Goal: Task Accomplishment & Management: Manage account settings

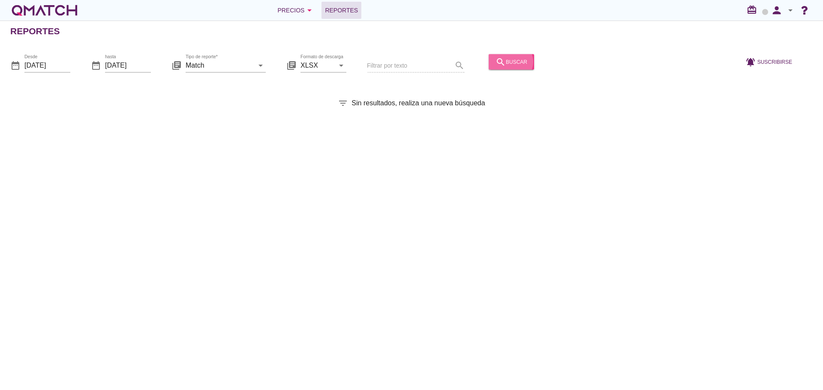
click at [504, 64] on div "search buscar" at bounding box center [511, 62] width 32 height 10
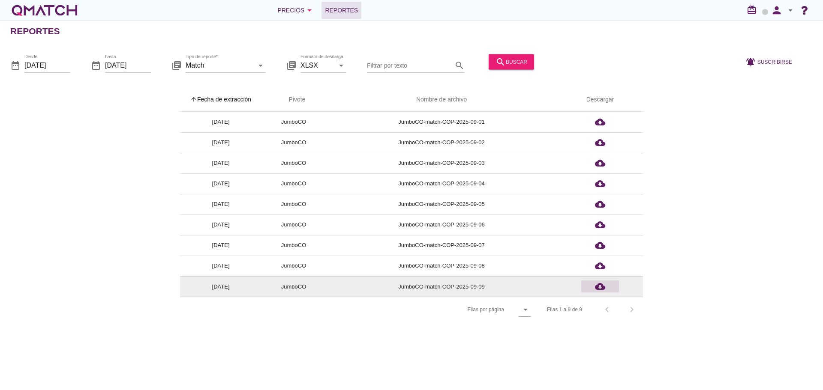
click at [599, 284] on icon "cloud_download" at bounding box center [600, 287] width 10 height 10
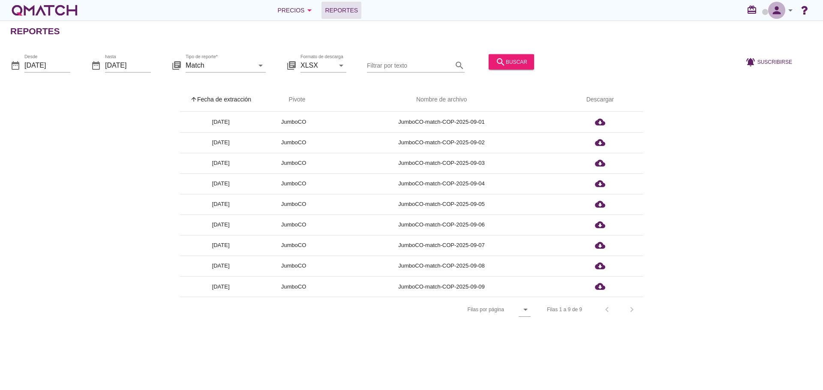
click at [774, 11] on icon "person" at bounding box center [776, 10] width 17 height 12
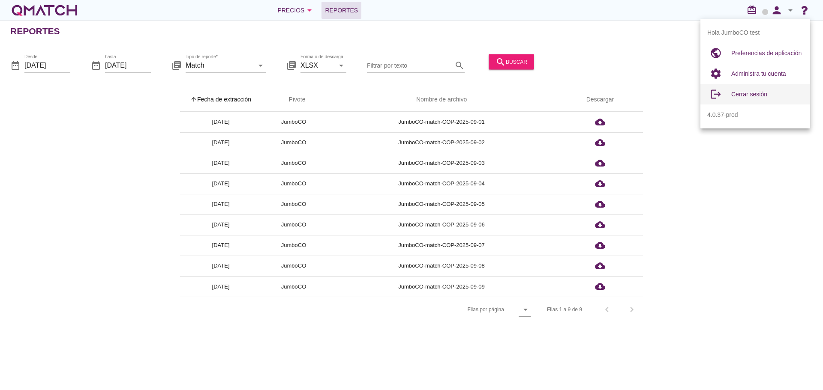
click at [750, 92] on span "Cerrar sesión" at bounding box center [749, 94] width 36 height 7
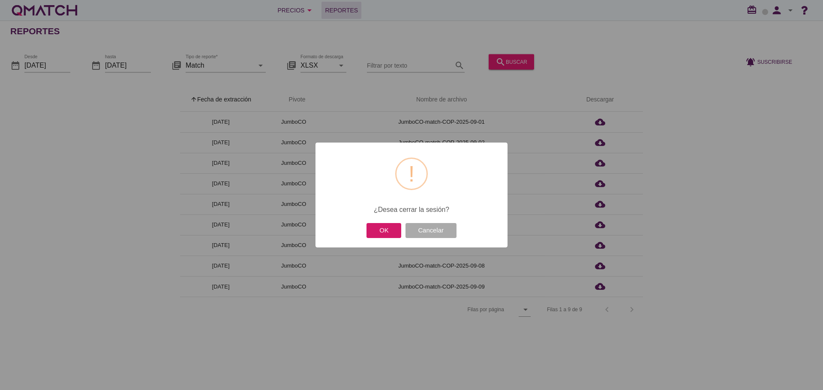
click at [389, 229] on button "OK" at bounding box center [383, 230] width 35 height 15
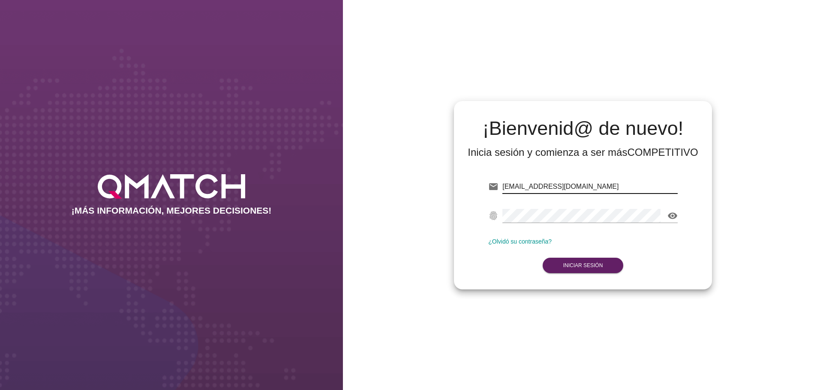
click at [627, 186] on input "[EMAIL_ADDRESS][DOMAIN_NAME]" at bounding box center [589, 187] width 175 height 14
type input "[EMAIL_ADDRESS][DOMAIN_NAME]"
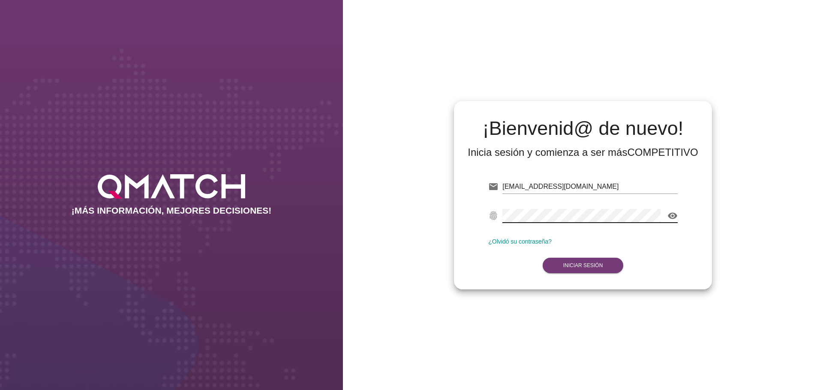
click at [591, 270] on button "Iniciar Sesión" at bounding box center [583, 265] width 81 height 15
